Goal: Find specific page/section: Find specific page/section

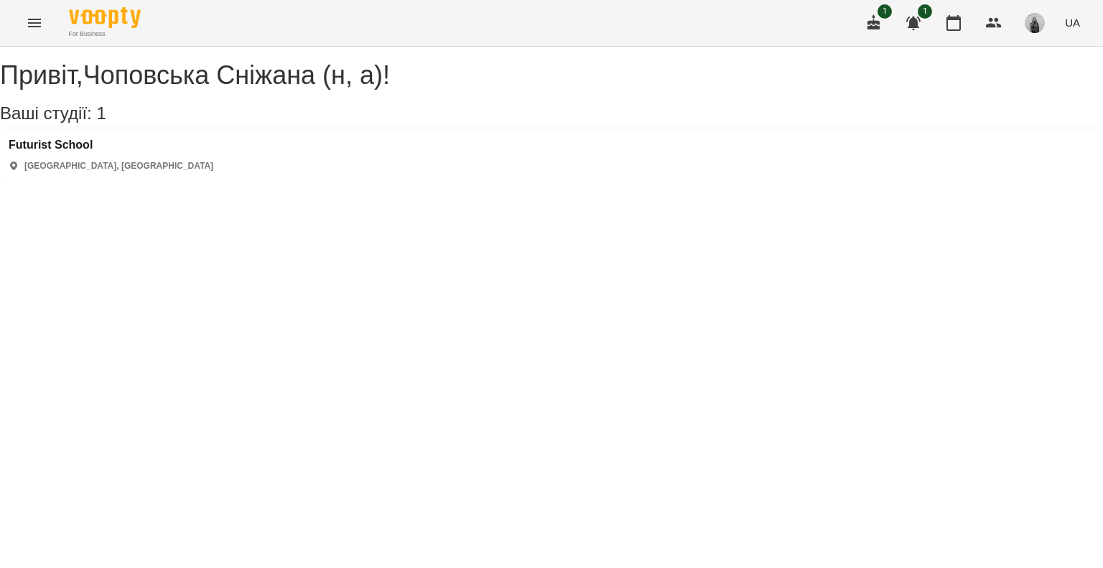
click at [40, 21] on icon "Menu" at bounding box center [34, 22] width 17 height 17
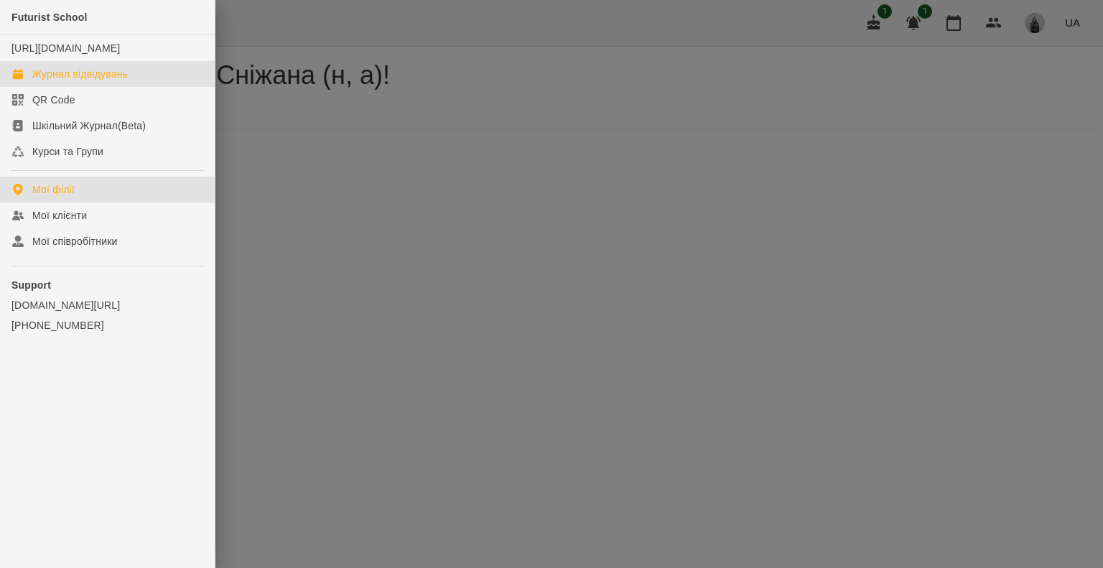
click at [62, 81] on div "Журнал відвідувань" at bounding box center [79, 74] width 95 height 14
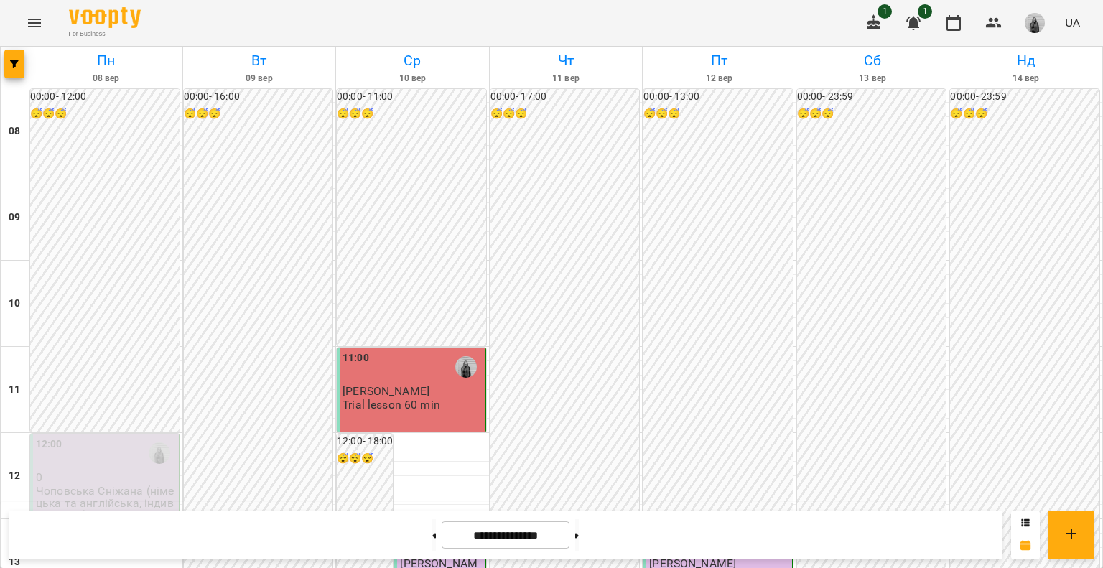
scroll to position [574, 0]
click at [579, 534] on button at bounding box center [577, 535] width 4 height 32
type input "**********"
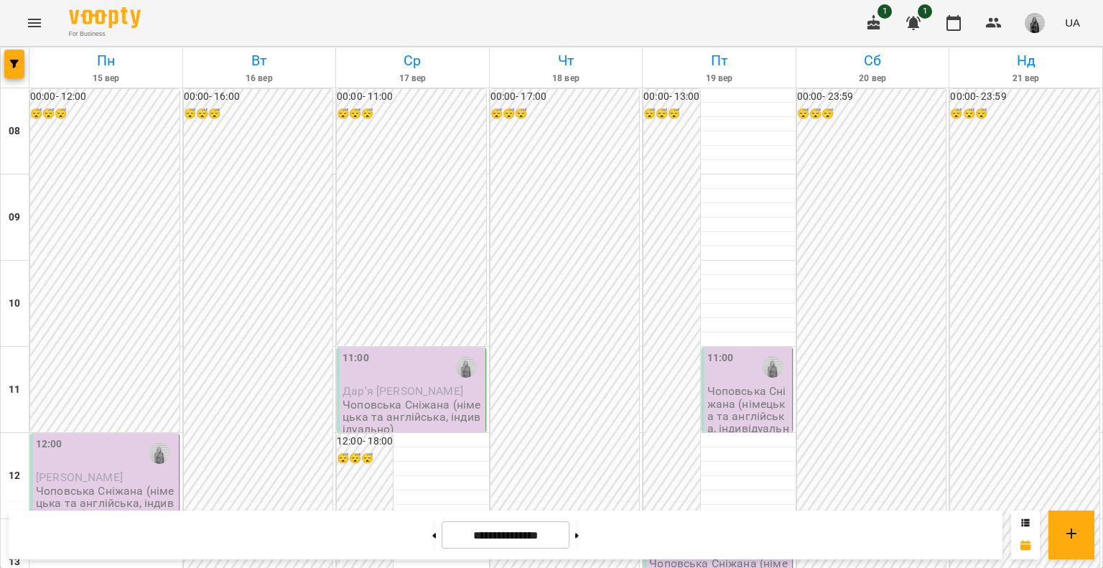
scroll to position [646, 0]
